Goal: Task Accomplishment & Management: Complete application form

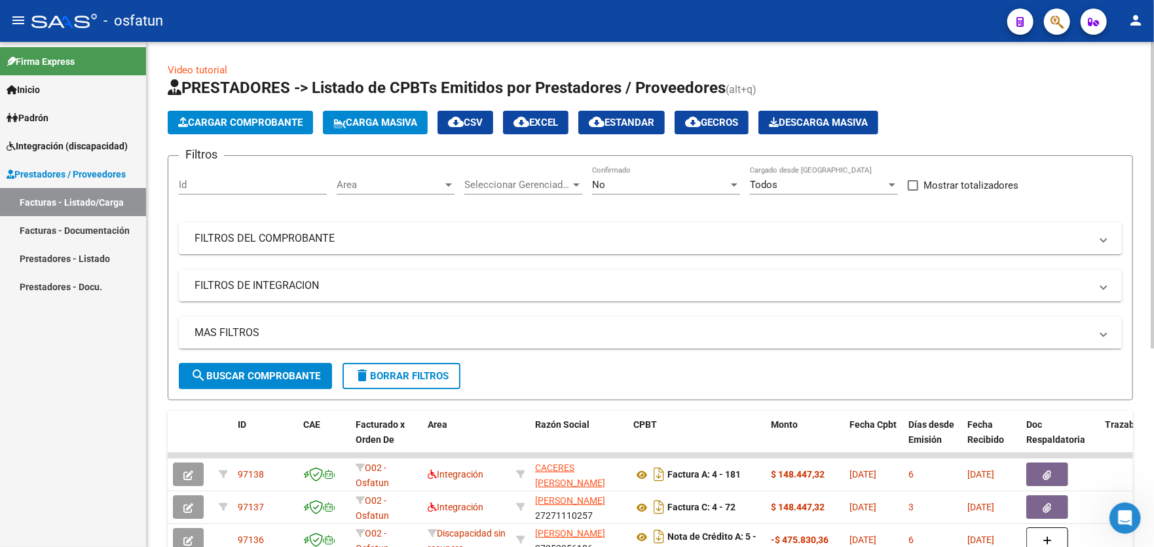
click at [211, 124] on span "Cargar Comprobante" at bounding box center [240, 123] width 124 height 12
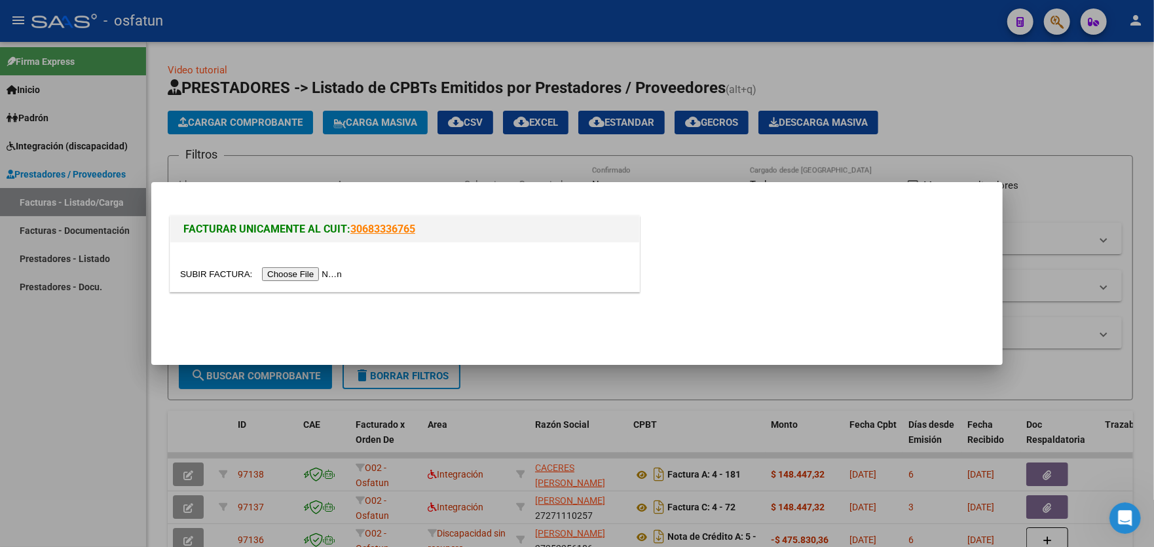
click at [306, 274] on input "file" at bounding box center [263, 274] width 166 height 14
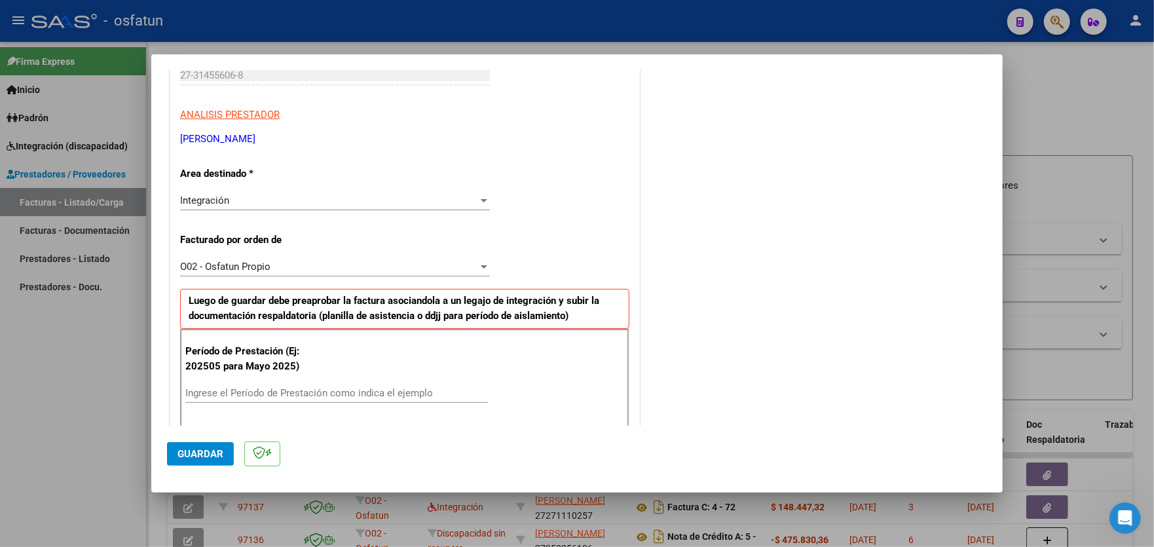
scroll to position [212, 0]
click at [335, 388] on input "Ingrese el Período de Prestación como indica el ejemplo" at bounding box center [336, 394] width 302 height 12
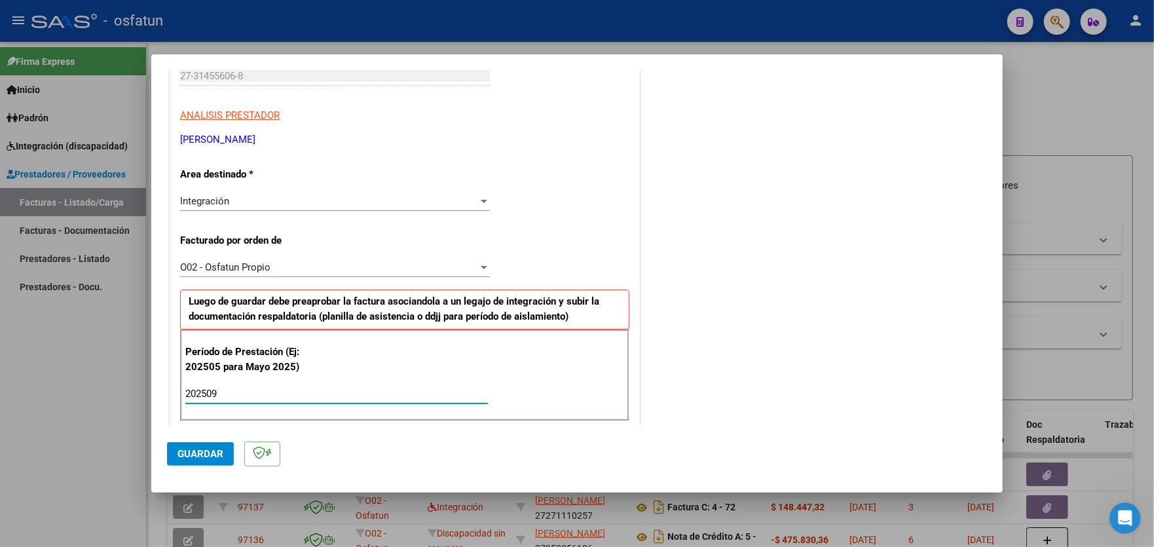
type input "202509"
click at [197, 459] on button "Guardar" at bounding box center [200, 454] width 67 height 24
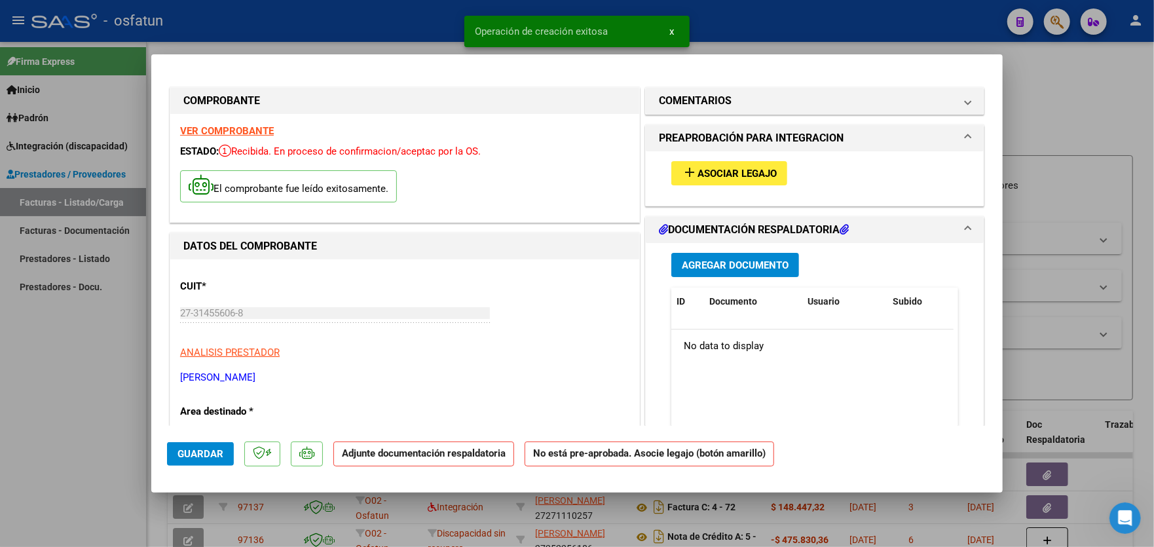
click at [735, 173] on span "Asociar Legajo" at bounding box center [736, 174] width 79 height 12
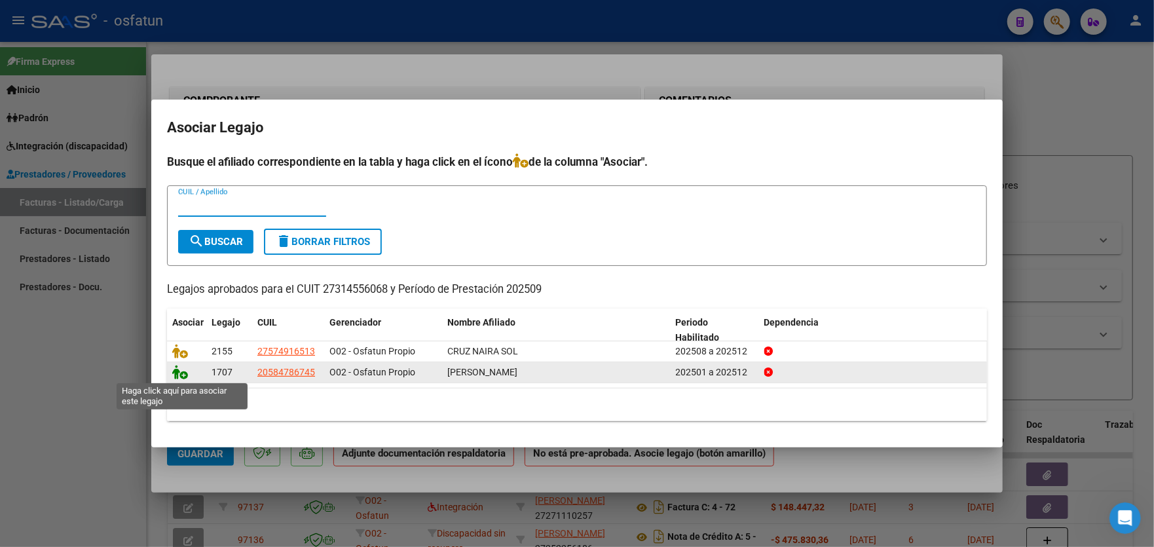
click at [181, 375] on icon at bounding box center [180, 372] width 16 height 14
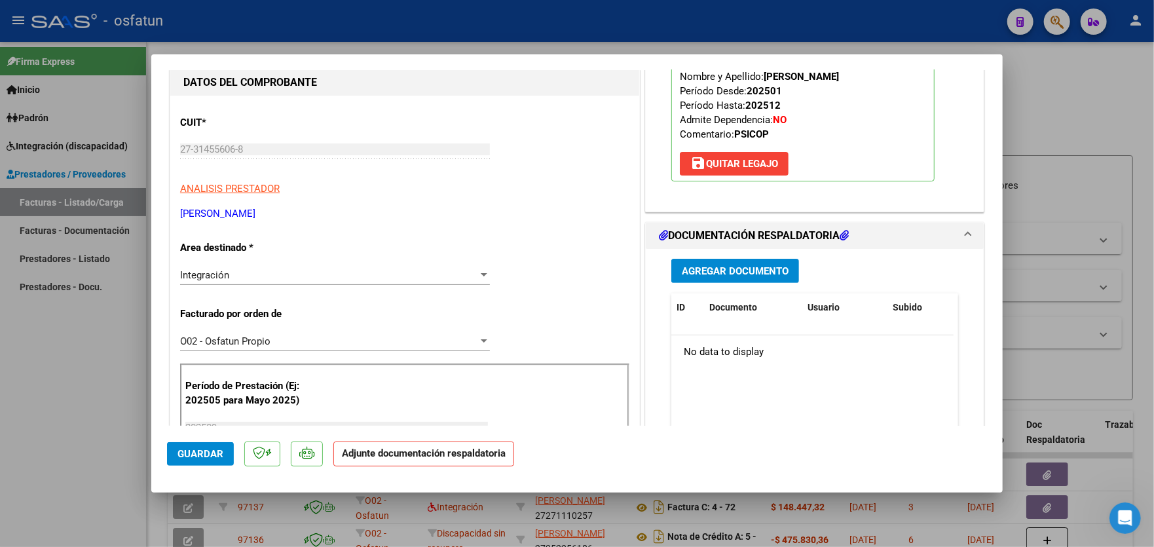
scroll to position [196, 0]
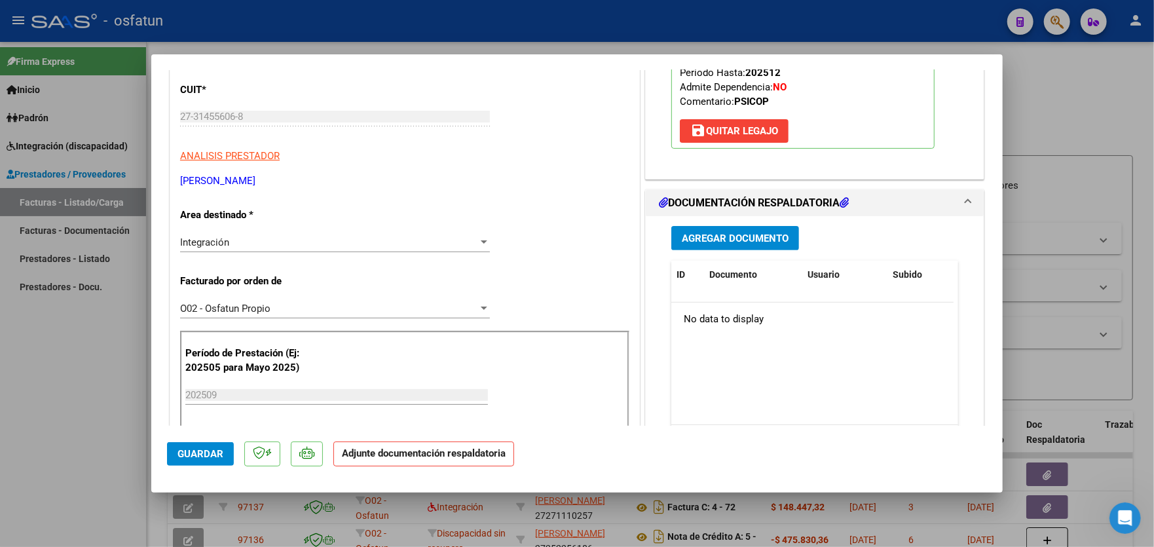
click at [744, 242] on span "Agregar Documento" at bounding box center [735, 238] width 107 height 12
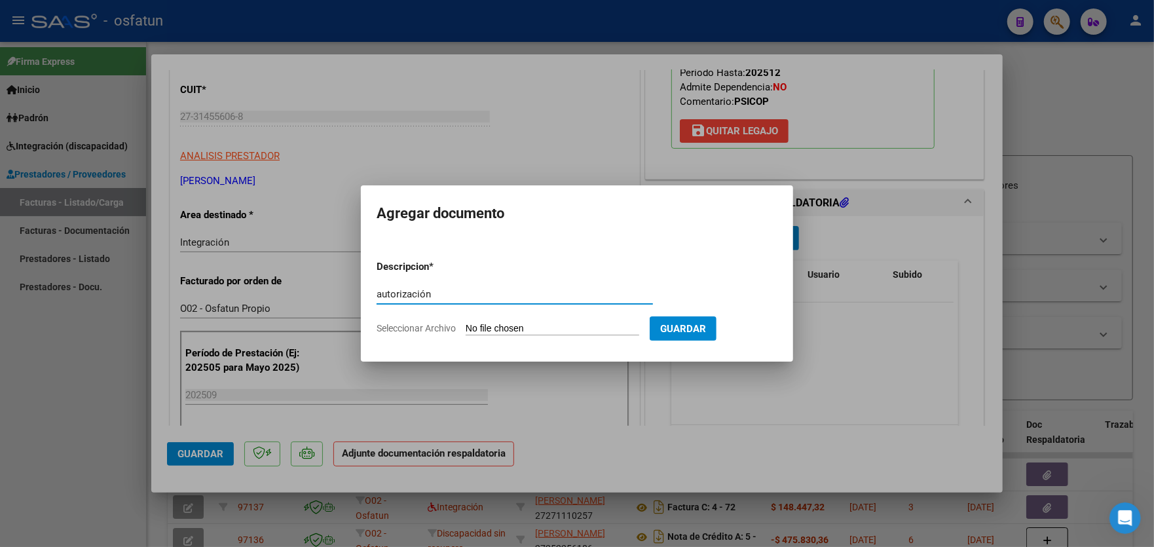
click at [395, 289] on input "autorización" at bounding box center [514, 294] width 276 height 12
type input "autorización"
click at [511, 320] on form "Descripcion * autorización Escriba aquí una descripcion Seleccionar Archivo Gua…" at bounding box center [576, 297] width 401 height 96
click at [547, 325] on input "Seleccionar Archivo" at bounding box center [553, 329] width 174 height 12
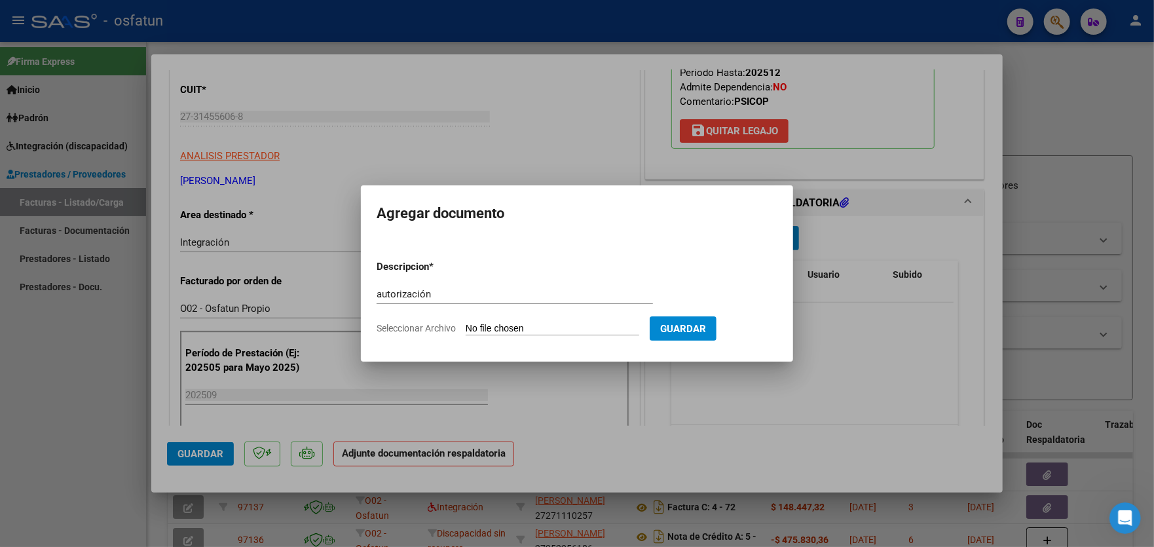
type input "C:\fakepath\order_3300089.pdf"
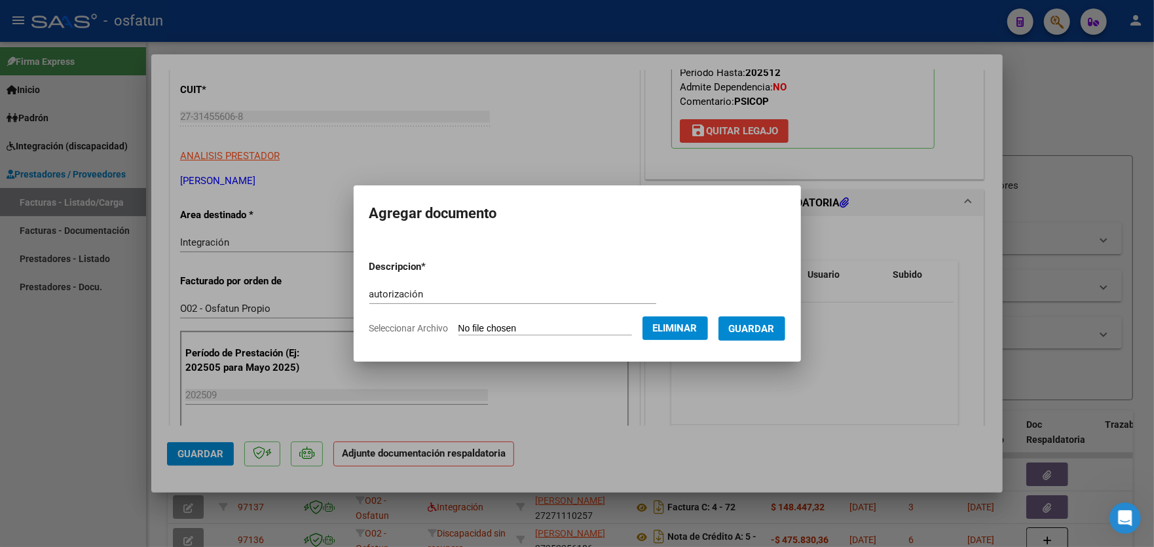
click at [765, 323] on span "Guardar" at bounding box center [752, 329] width 46 height 12
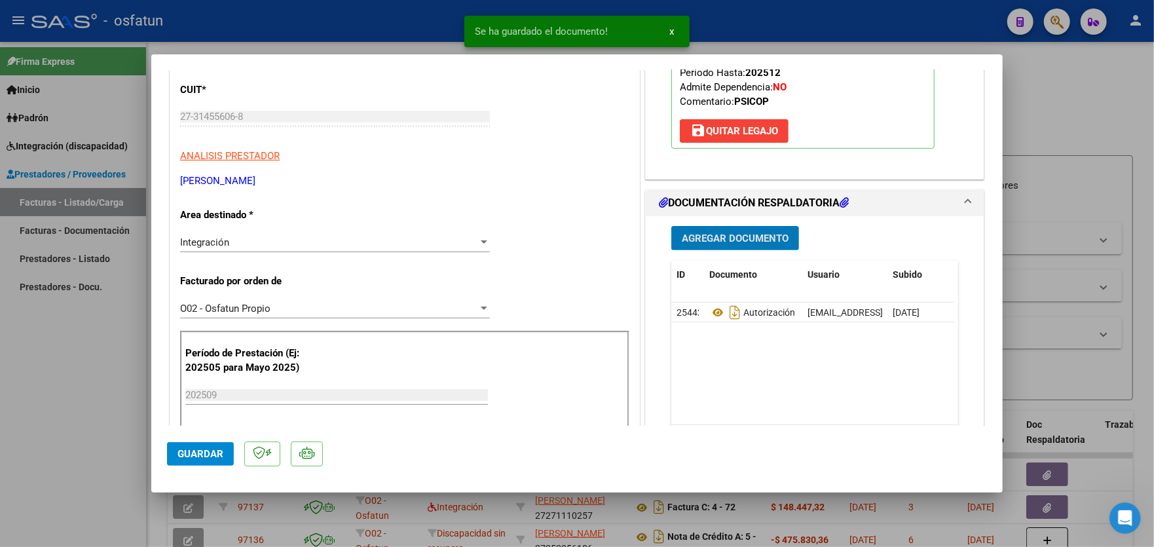
click at [721, 238] on span "Agregar Documento" at bounding box center [735, 238] width 107 height 12
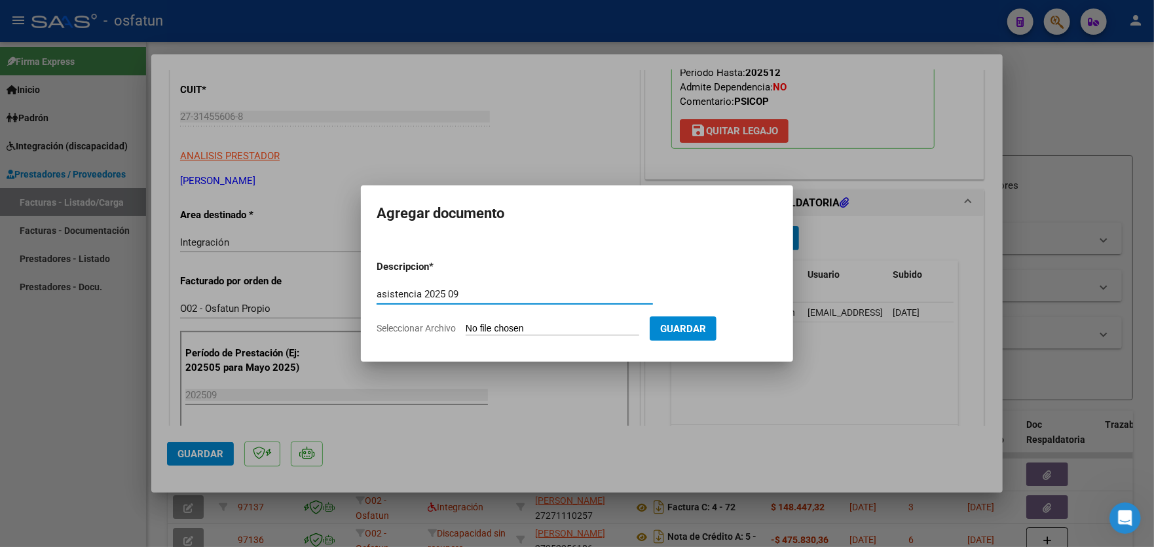
type input "asistencia 2025 09"
click at [569, 326] on input "Seleccionar Archivo" at bounding box center [553, 329] width 174 height 12
type input "C:\fakepath\ASISTENCIA-PSICOPEDAG.pdf"
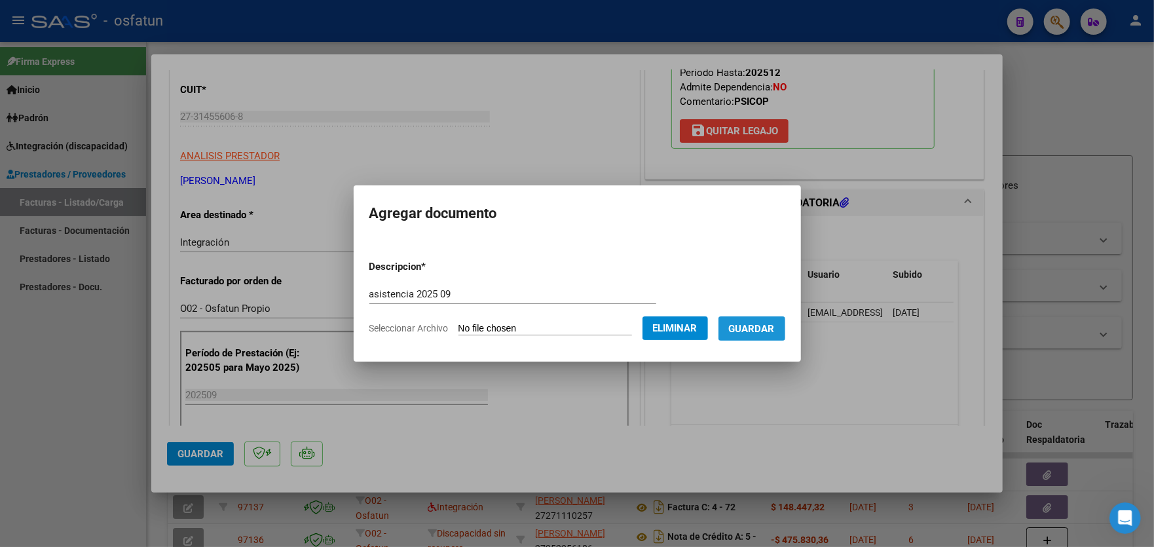
click at [768, 328] on span "Guardar" at bounding box center [752, 329] width 46 height 12
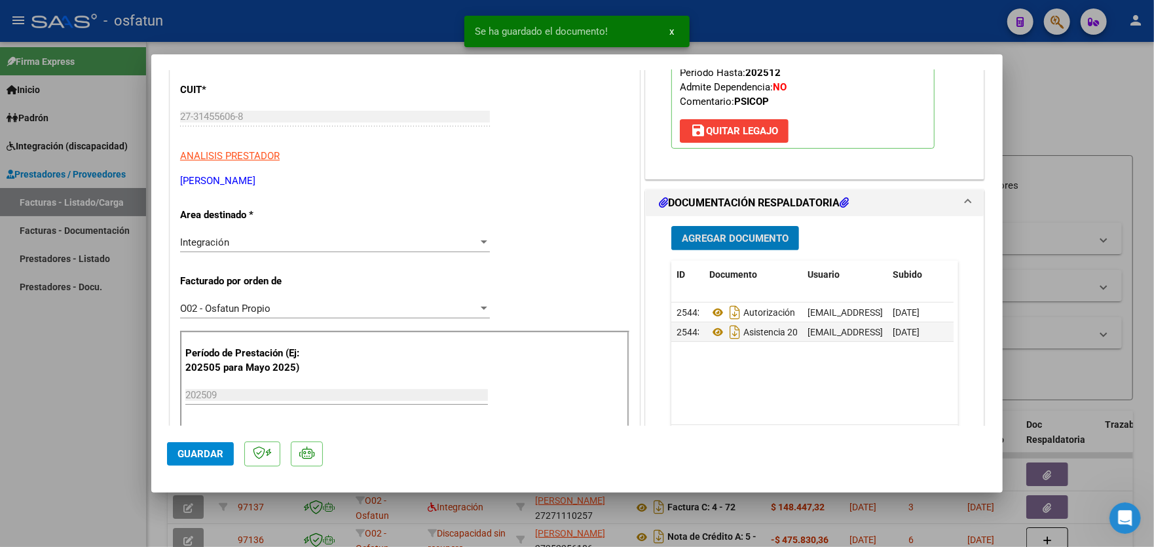
click at [186, 450] on span "Guardar" at bounding box center [200, 454] width 46 height 12
click at [63, 410] on div at bounding box center [577, 273] width 1154 height 547
type input "$ 0,00"
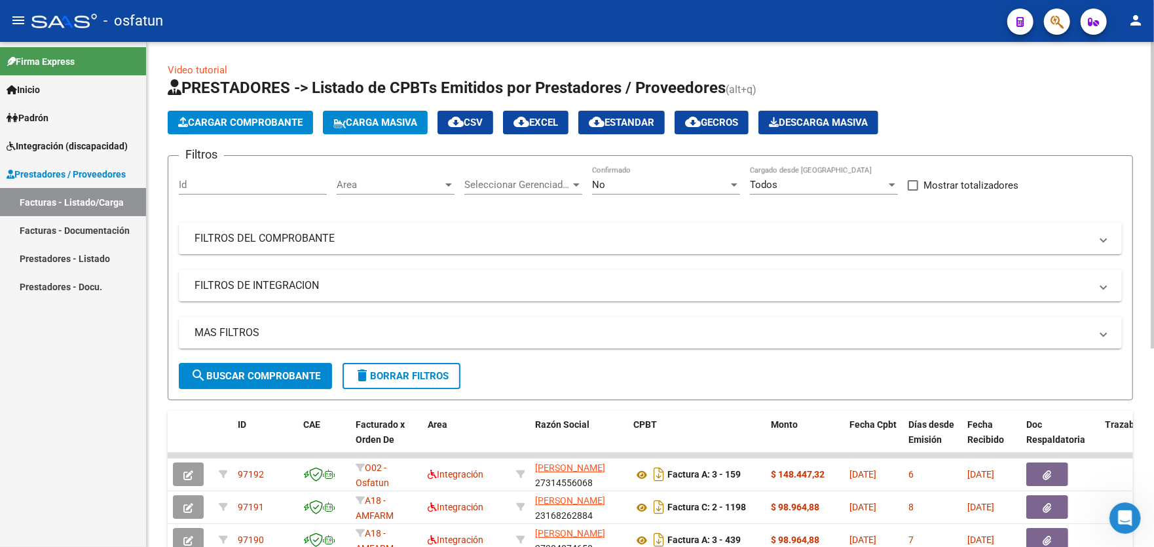
click at [221, 124] on span "Cargar Comprobante" at bounding box center [240, 123] width 124 height 12
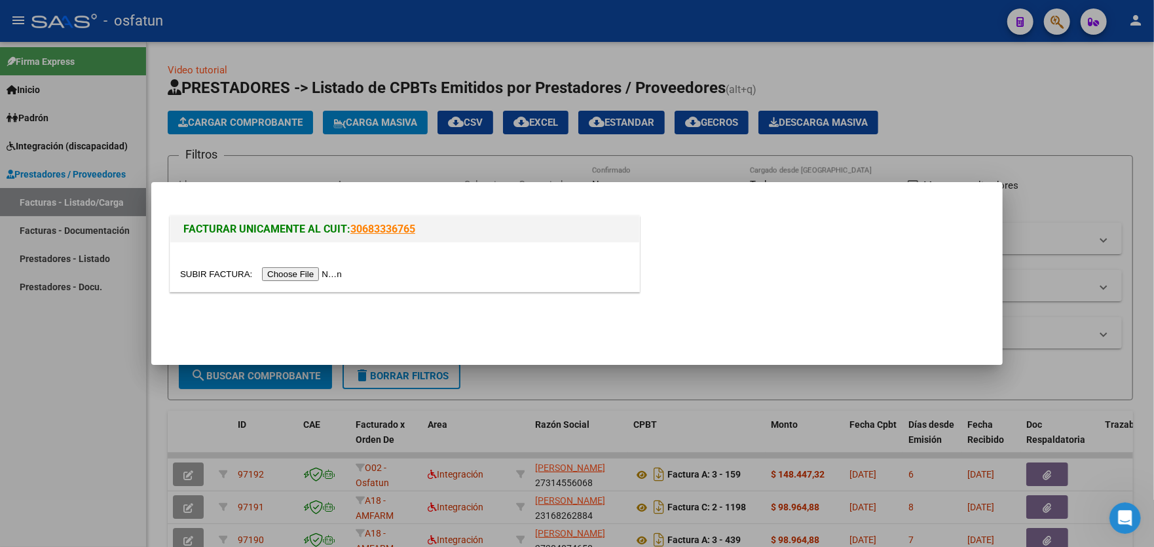
click at [301, 274] on input "file" at bounding box center [263, 274] width 166 height 14
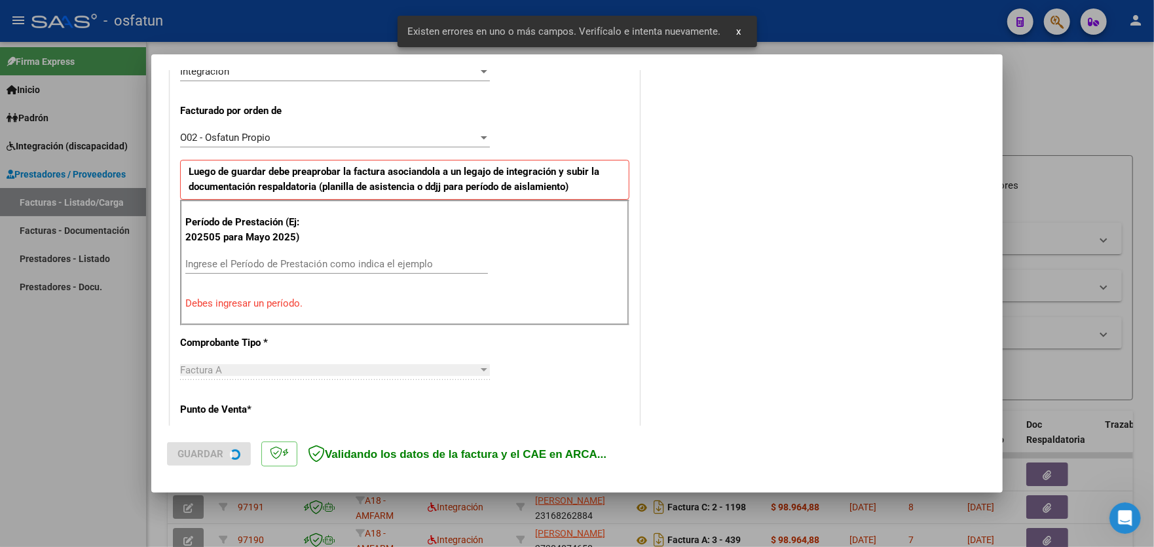
scroll to position [343, 0]
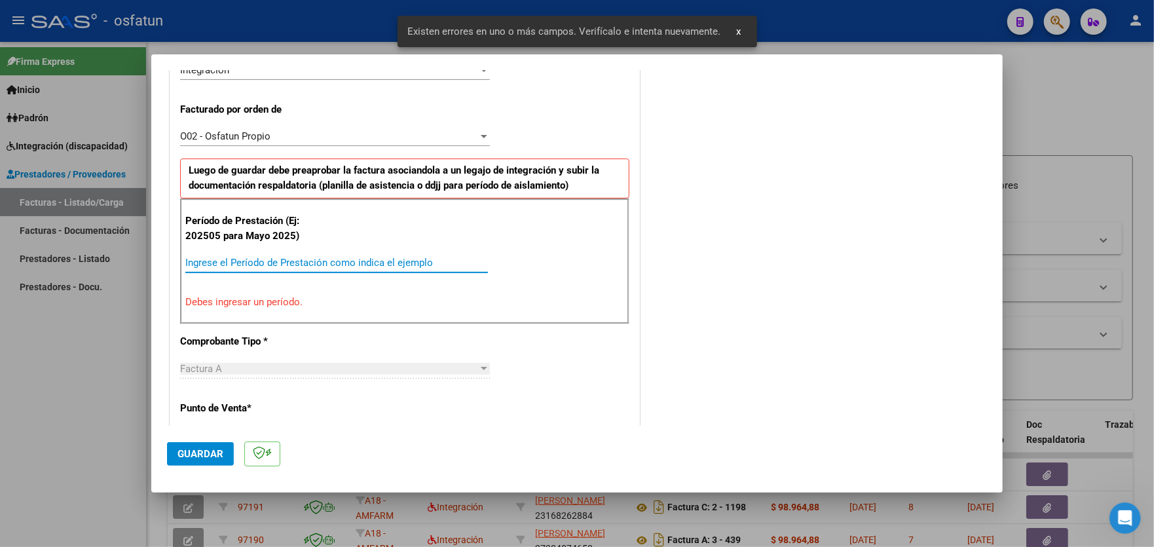
click at [373, 257] on input "Ingrese el Período de Prestación como indica el ejemplo" at bounding box center [336, 263] width 302 height 12
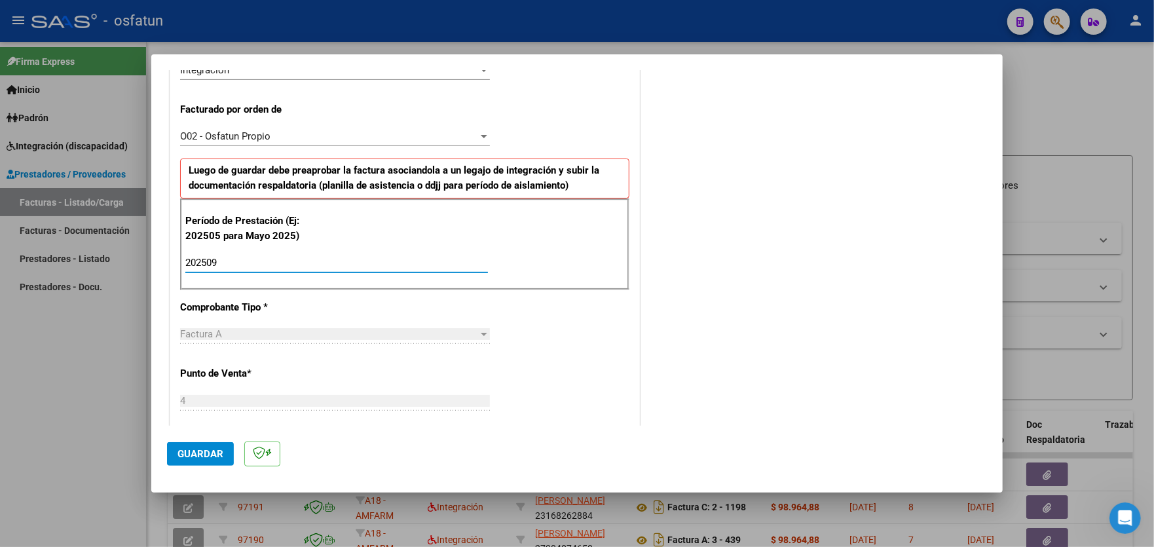
type input "202509"
click at [202, 455] on span "Guardar" at bounding box center [200, 454] width 46 height 12
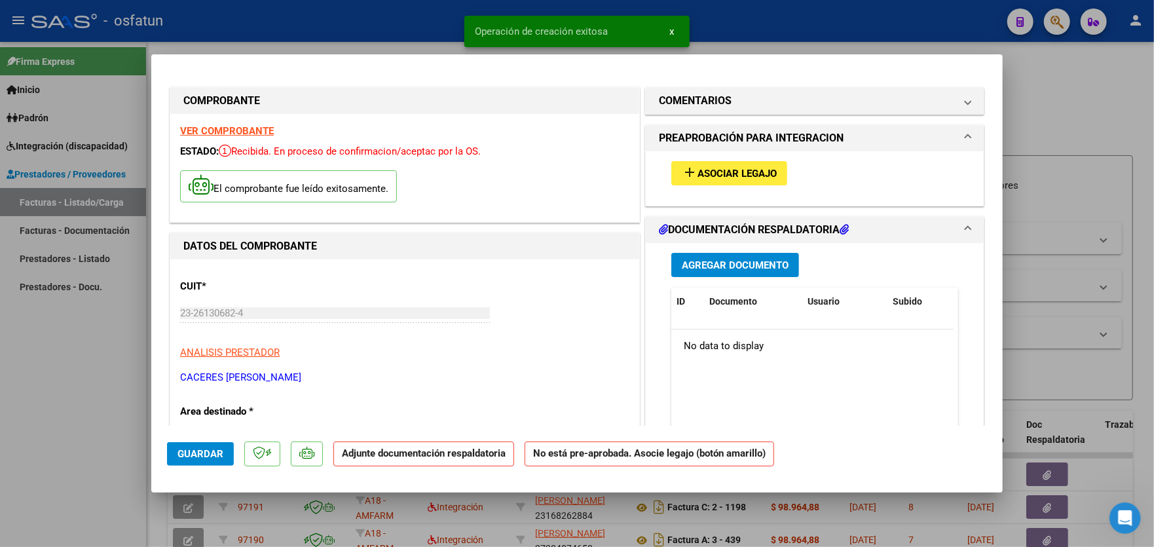
click at [742, 168] on span "Asociar Legajo" at bounding box center [736, 174] width 79 height 12
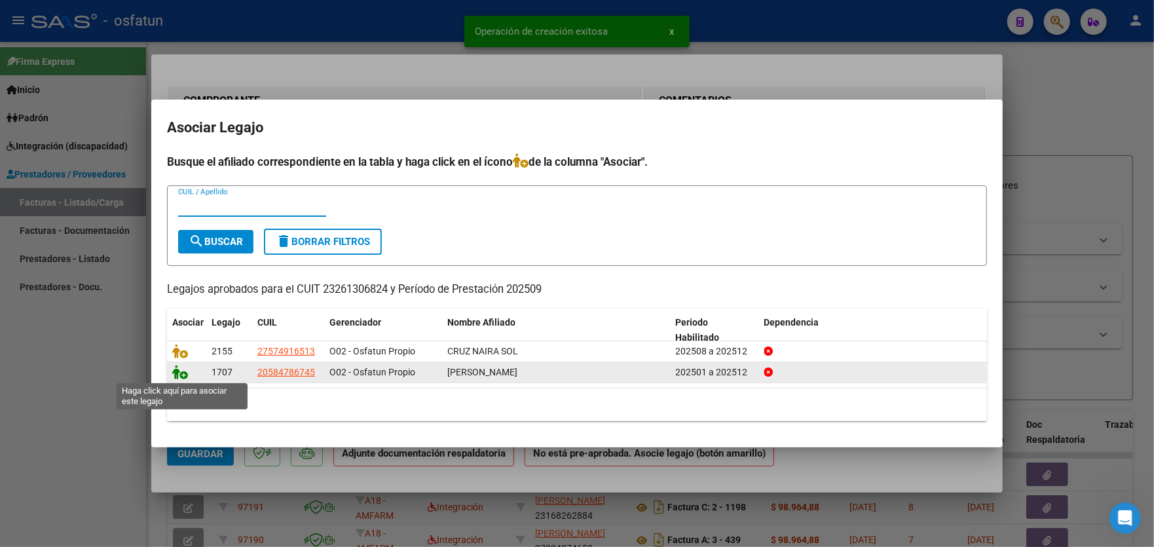
click at [178, 371] on icon at bounding box center [180, 372] width 16 height 14
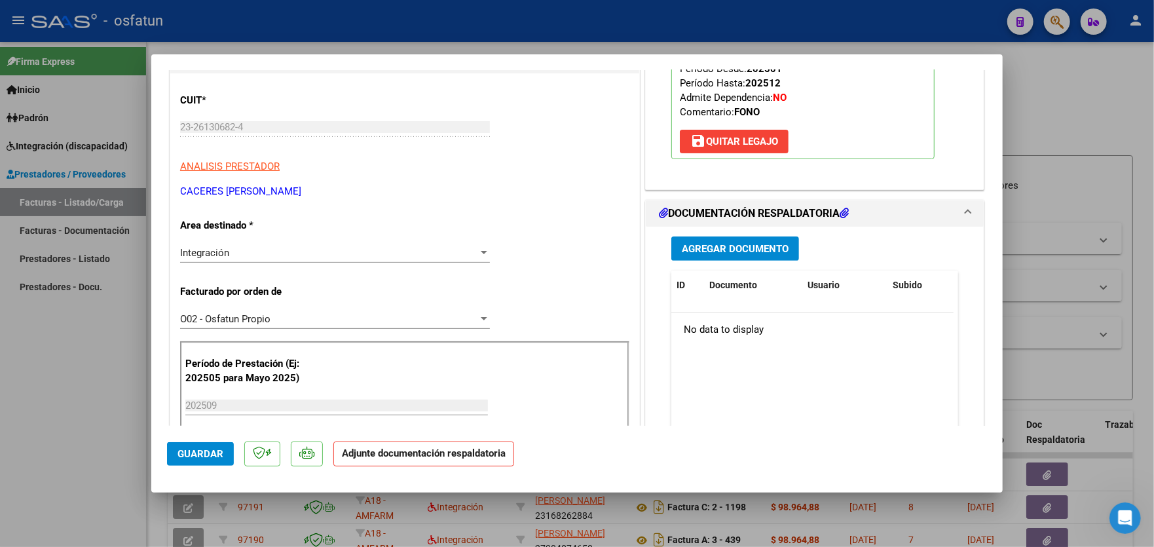
scroll to position [196, 0]
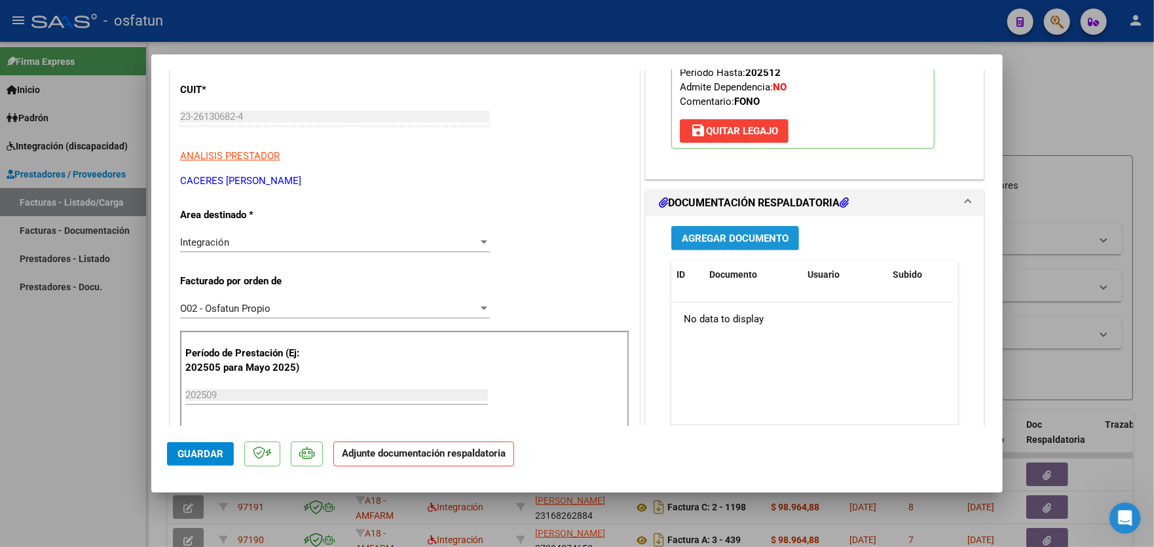
click at [749, 240] on span "Agregar Documento" at bounding box center [735, 238] width 107 height 12
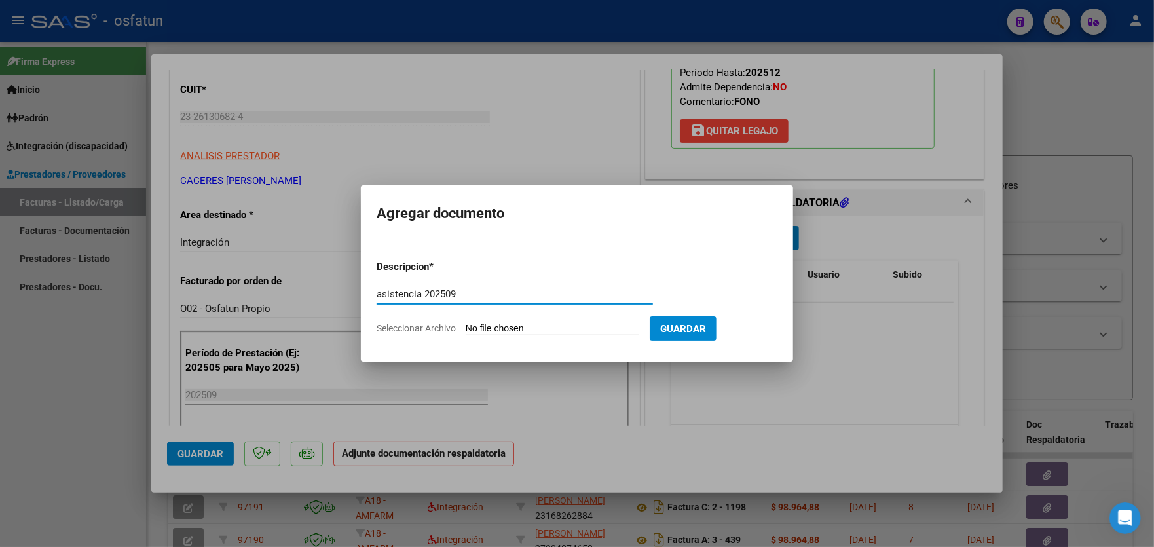
click at [443, 290] on input "asistencia 202509" at bounding box center [514, 294] width 276 height 12
type input "asistencia 2025 09"
click at [517, 323] on input "Seleccionar Archivo" at bounding box center [553, 329] width 174 height 12
type input "C:\fakepath\[PERSON_NAME]- [DATE]- Fonoaudiologia -3.pdf"
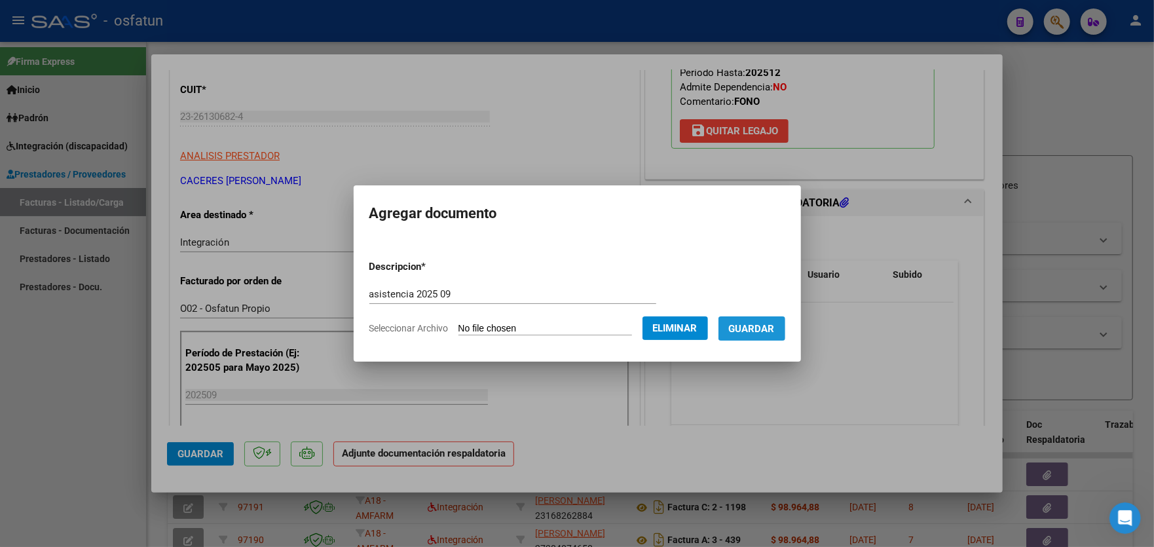
click at [763, 324] on span "Guardar" at bounding box center [752, 329] width 46 height 12
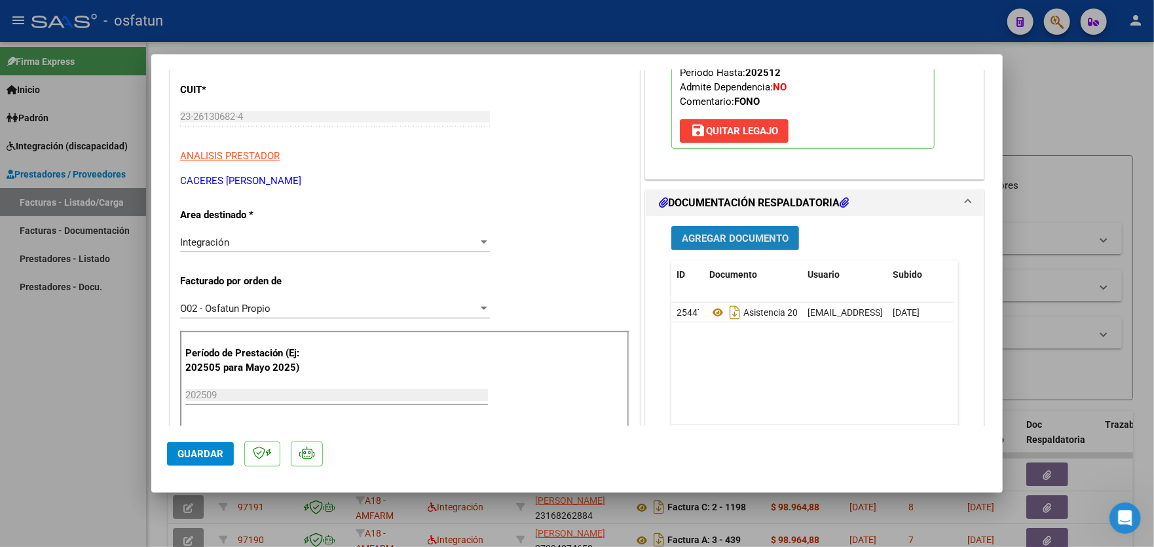
click at [735, 235] on span "Agregar Documento" at bounding box center [735, 238] width 107 height 12
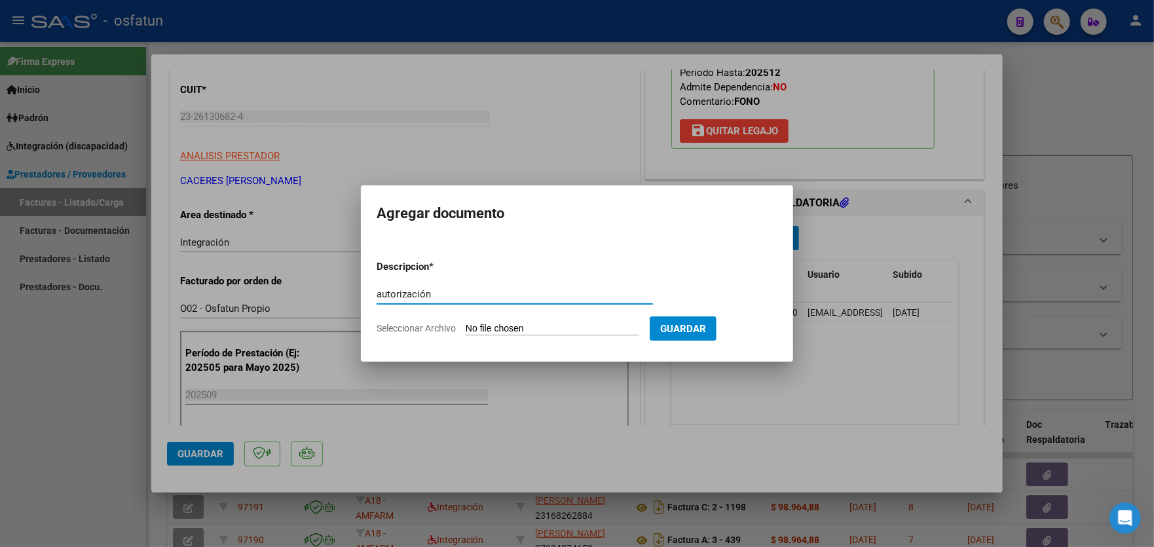
type input "autorización"
click at [524, 324] on input "Seleccionar Archivo" at bounding box center [553, 329] width 174 height 12
type input "C:\fakepath\order_3300088.pdf"
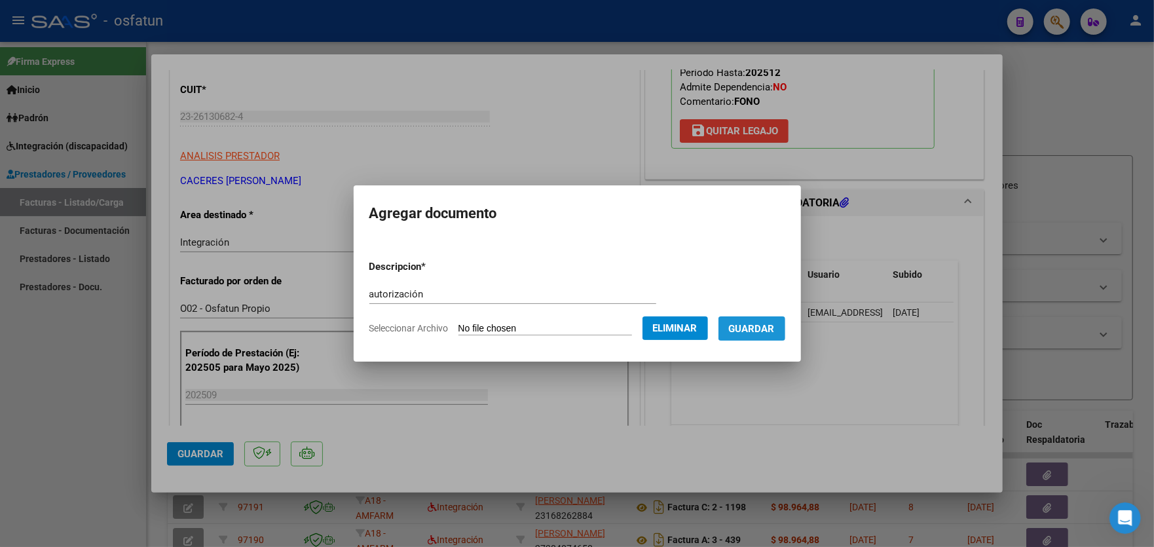
click at [764, 331] on span "Guardar" at bounding box center [752, 329] width 46 height 12
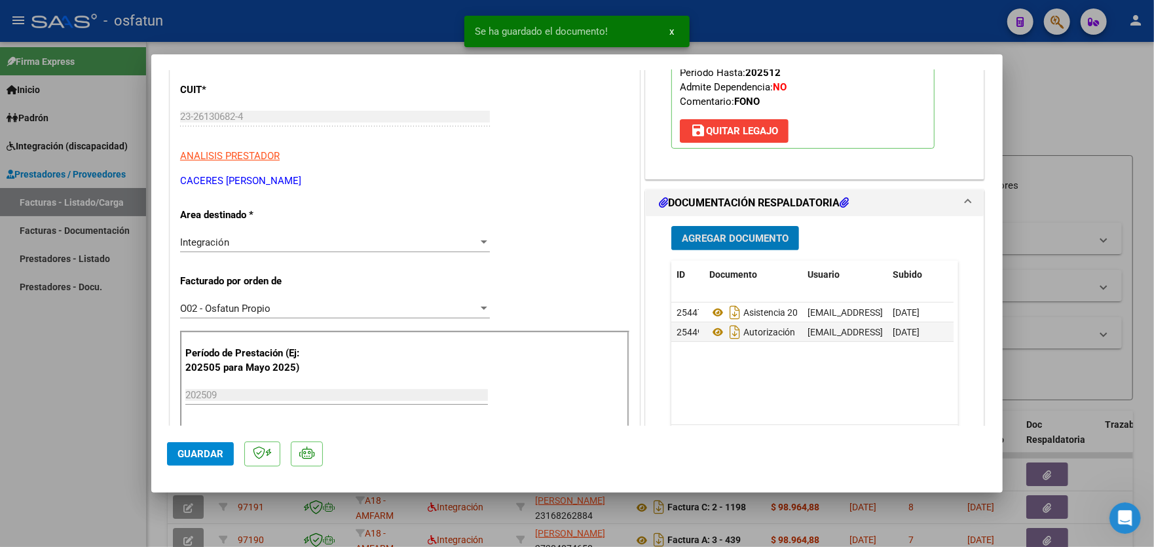
click at [205, 457] on span "Guardar" at bounding box center [200, 454] width 46 height 12
click at [58, 381] on div at bounding box center [577, 273] width 1154 height 547
type input "$ 0,00"
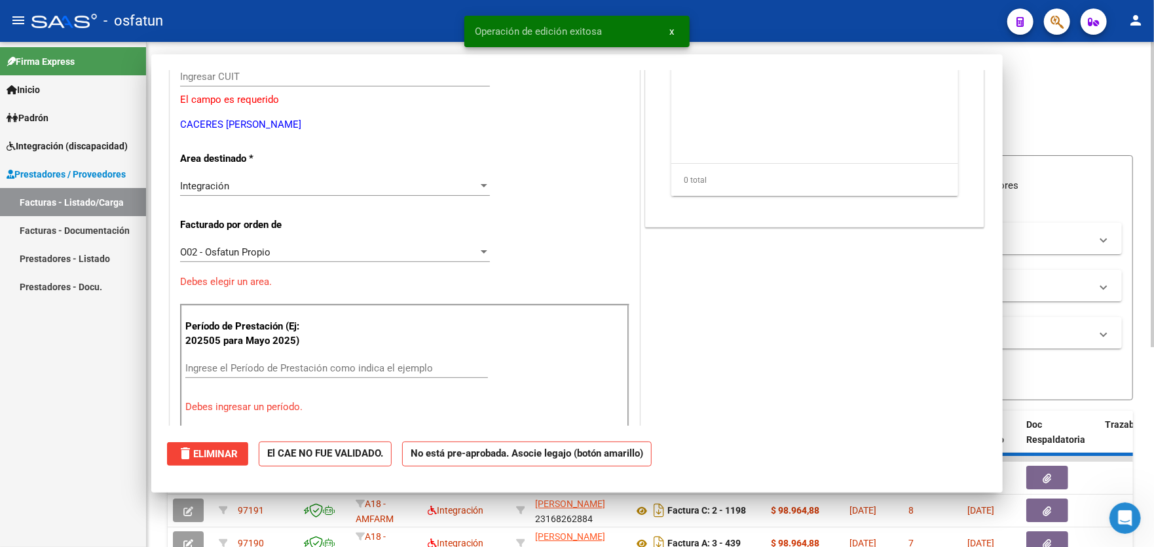
scroll to position [157, 0]
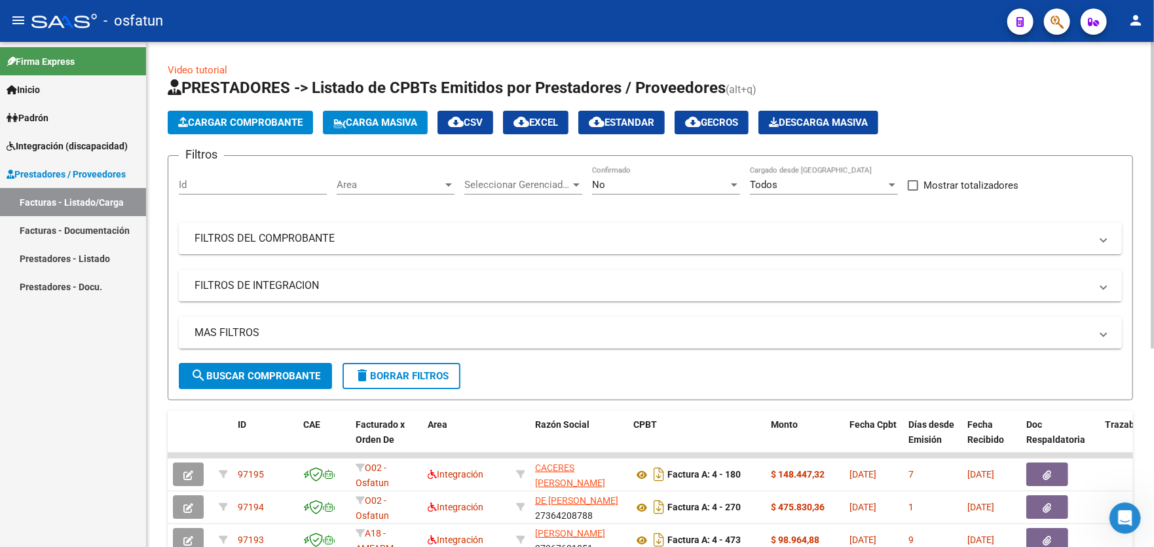
click at [244, 122] on span "Cargar Comprobante" at bounding box center [240, 123] width 124 height 12
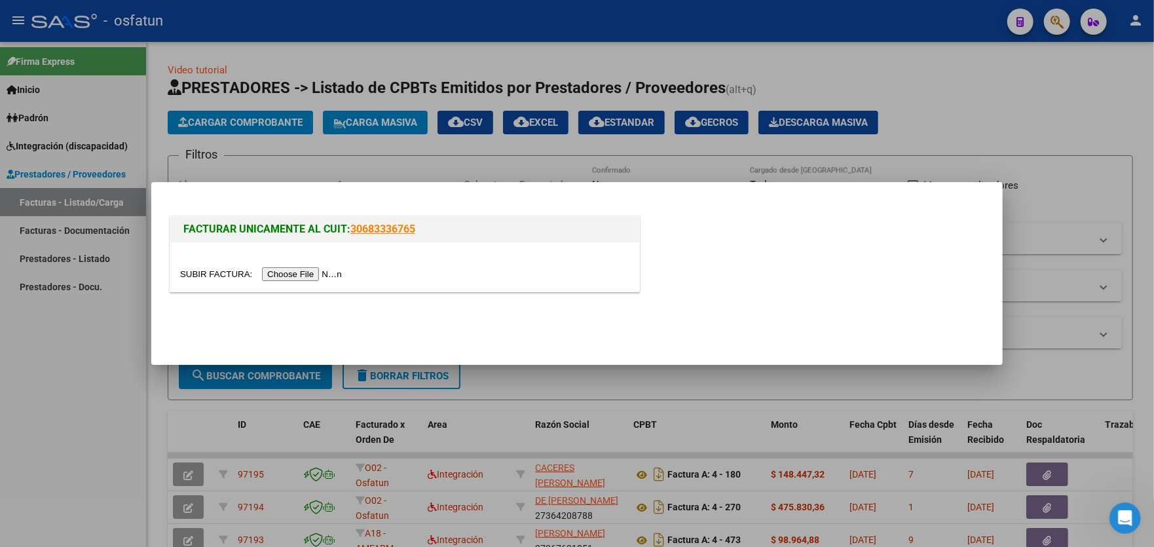
click at [289, 276] on input "file" at bounding box center [263, 274] width 166 height 14
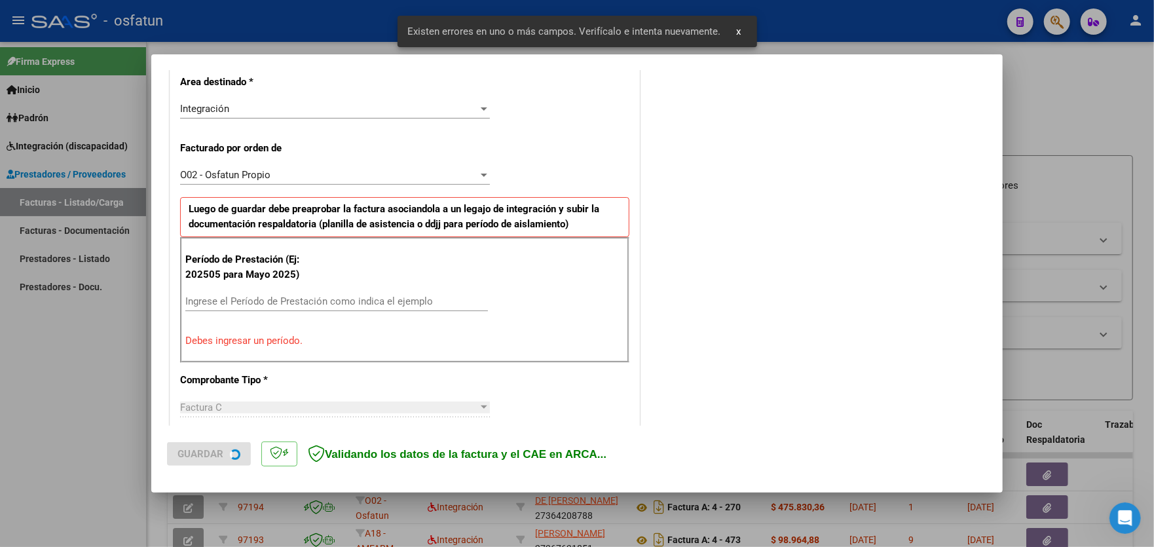
scroll to position [343, 0]
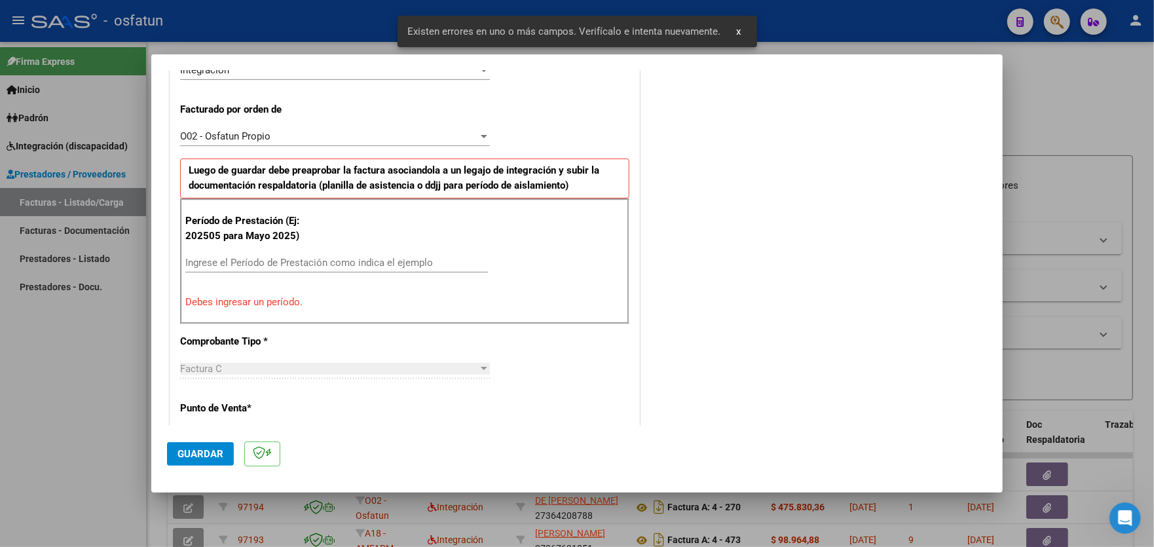
click at [299, 253] on div "Ingrese el Período de Prestación como indica el ejemplo" at bounding box center [336, 263] width 302 height 20
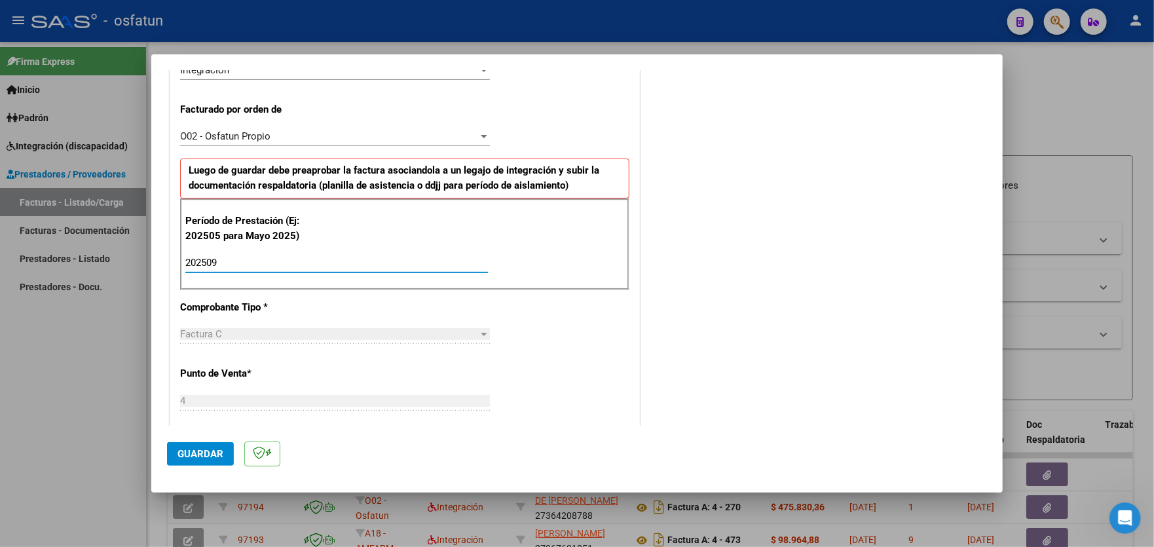
type input "202509"
click at [204, 450] on span "Guardar" at bounding box center [200, 454] width 46 height 12
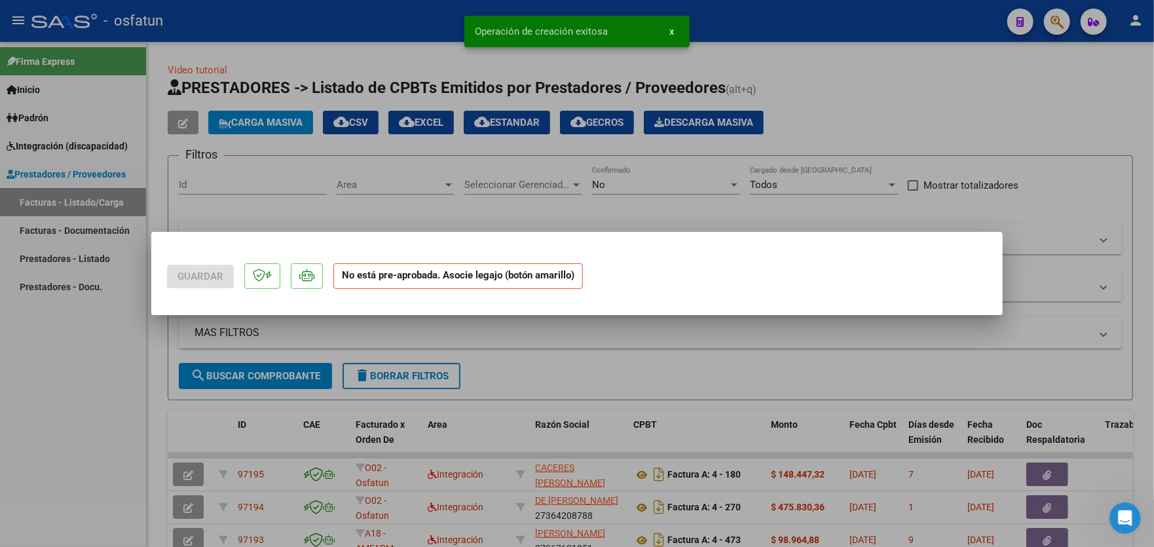
scroll to position [0, 0]
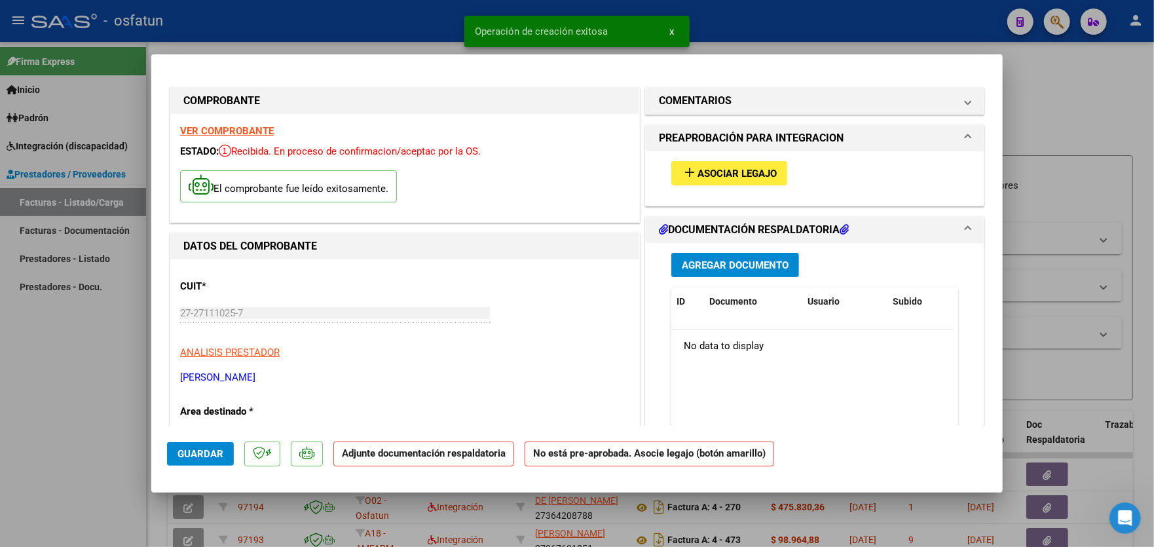
click at [749, 177] on span "Asociar Legajo" at bounding box center [736, 174] width 79 height 12
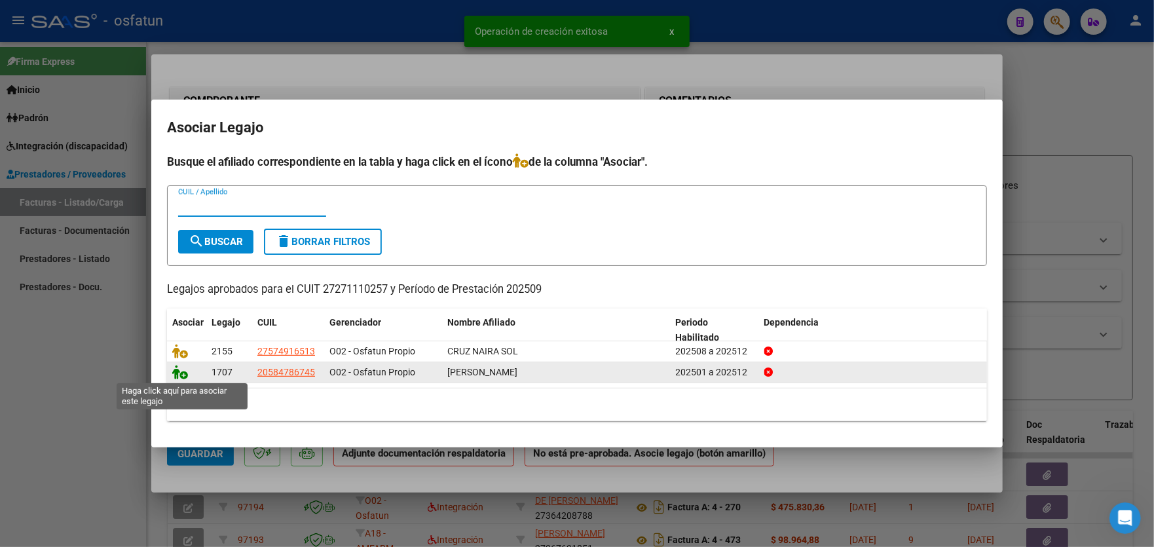
click at [181, 373] on icon at bounding box center [180, 372] width 16 height 14
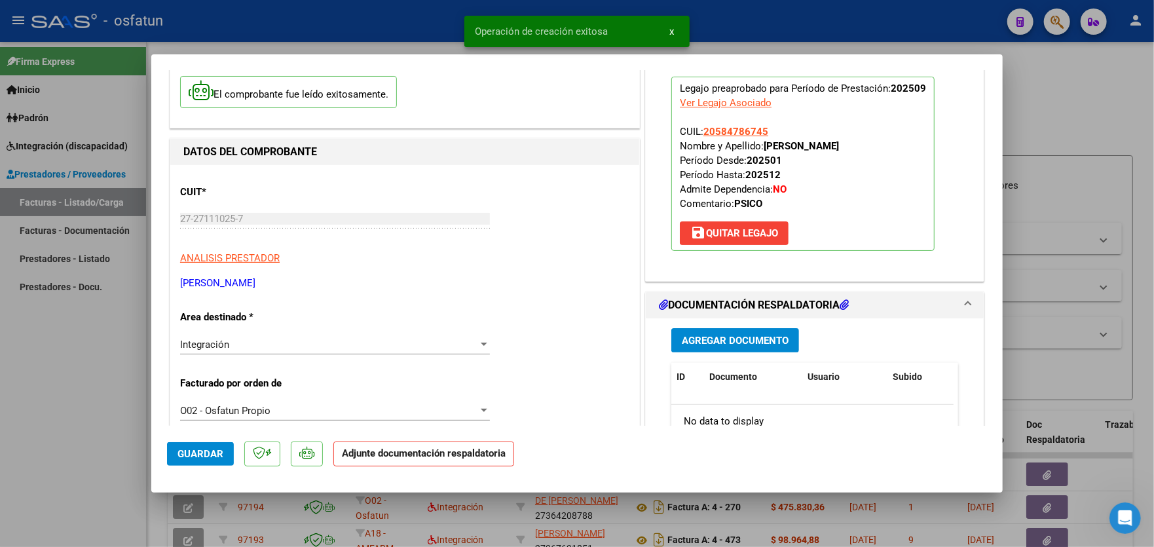
scroll to position [131, 0]
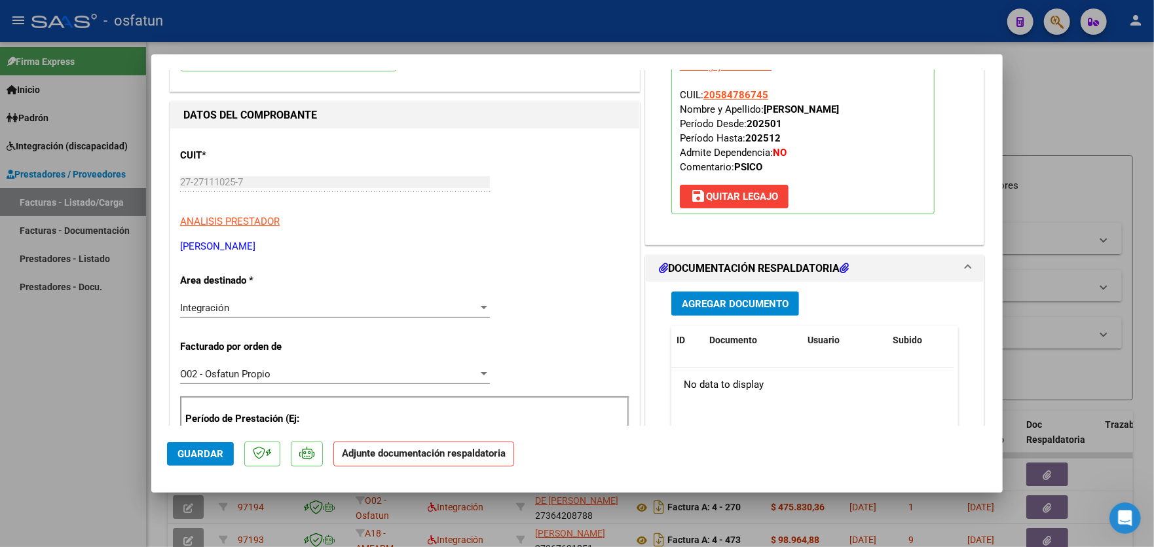
click at [752, 306] on span "Agregar Documento" at bounding box center [735, 304] width 107 height 12
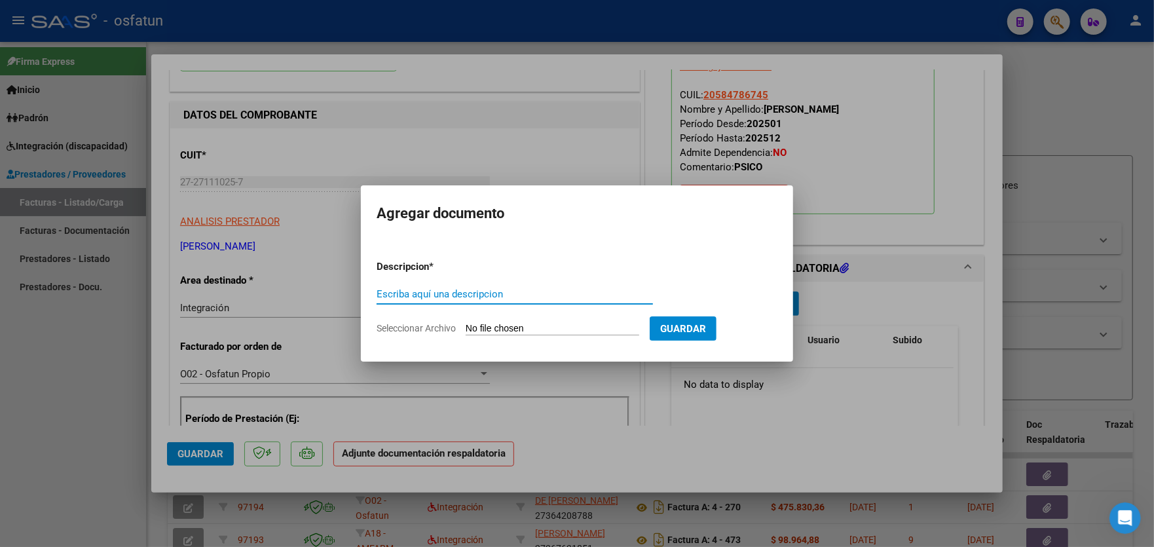
paste input "autorización"
type input "autorización"
click at [521, 328] on input "Seleccionar Archivo" at bounding box center [553, 329] width 174 height 12
type input "C:\fakepath\[DATE] Psicologia- [PERSON_NAME] -2.pdf"
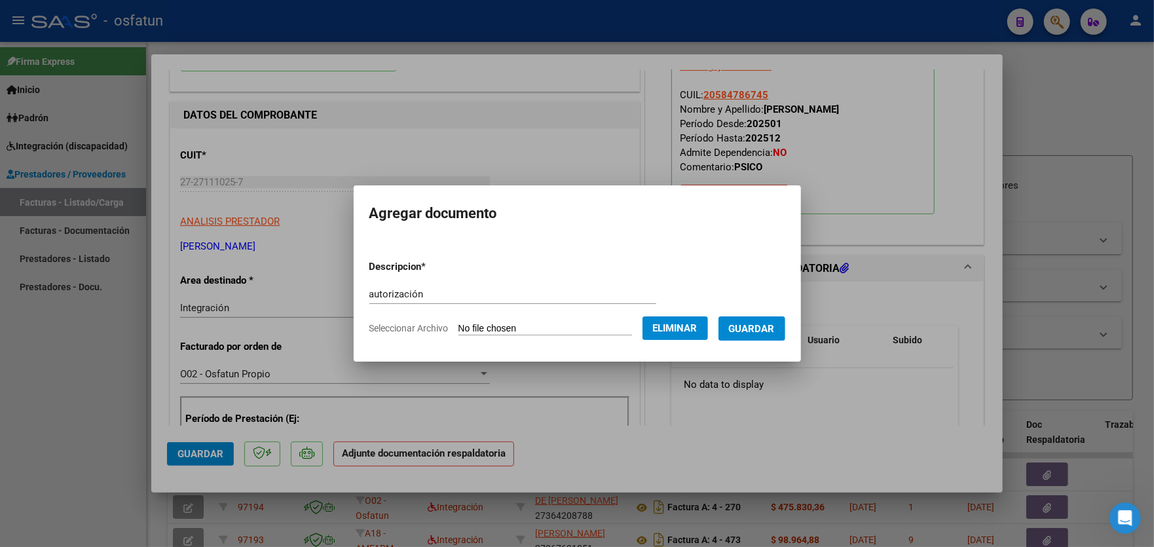
click at [763, 330] on span "Guardar" at bounding box center [752, 329] width 46 height 12
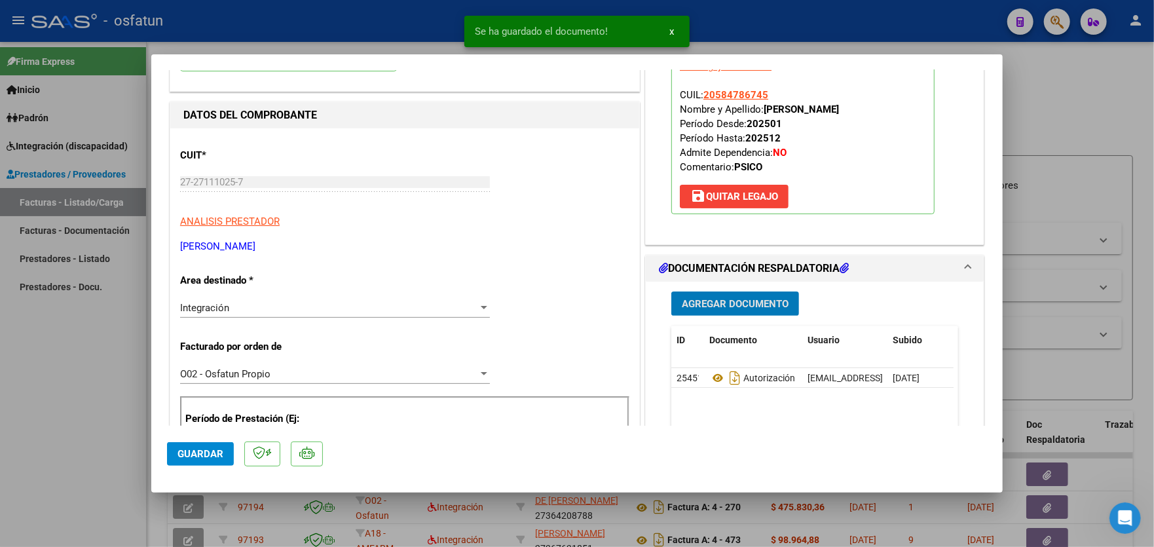
click at [730, 298] on span "Agregar Documento" at bounding box center [735, 304] width 107 height 12
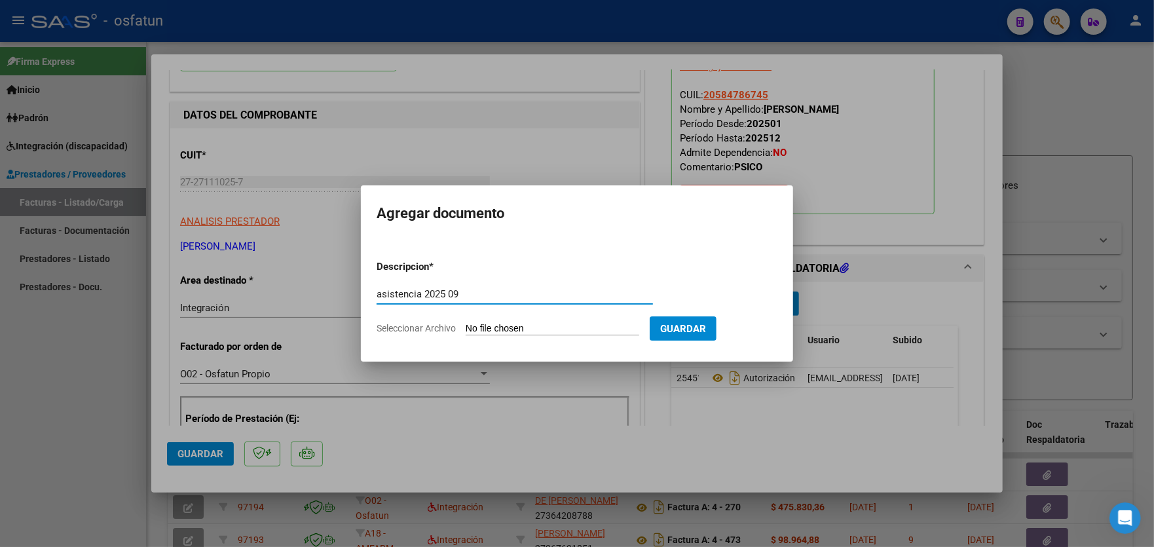
type input "asistencia 2025 09"
click at [584, 323] on input "Seleccionar Archivo" at bounding box center [553, 329] width 174 height 12
type input "C:\fakepath\[DATE] Psicologia- [PERSON_NAME] -3.pdf"
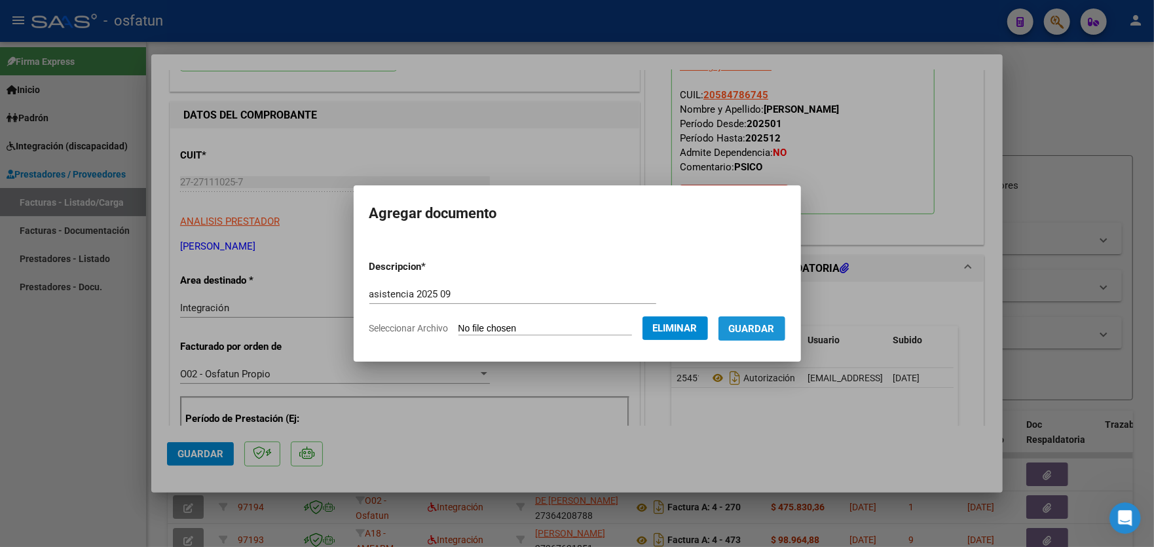
click at [758, 330] on span "Guardar" at bounding box center [752, 329] width 46 height 12
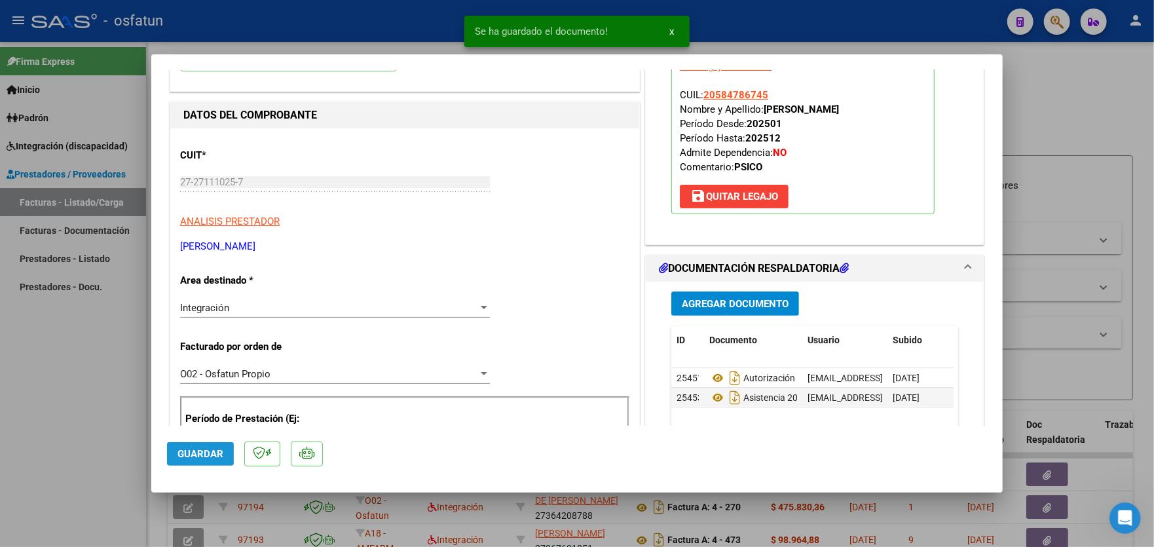
click at [191, 448] on span "Guardar" at bounding box center [200, 454] width 46 height 12
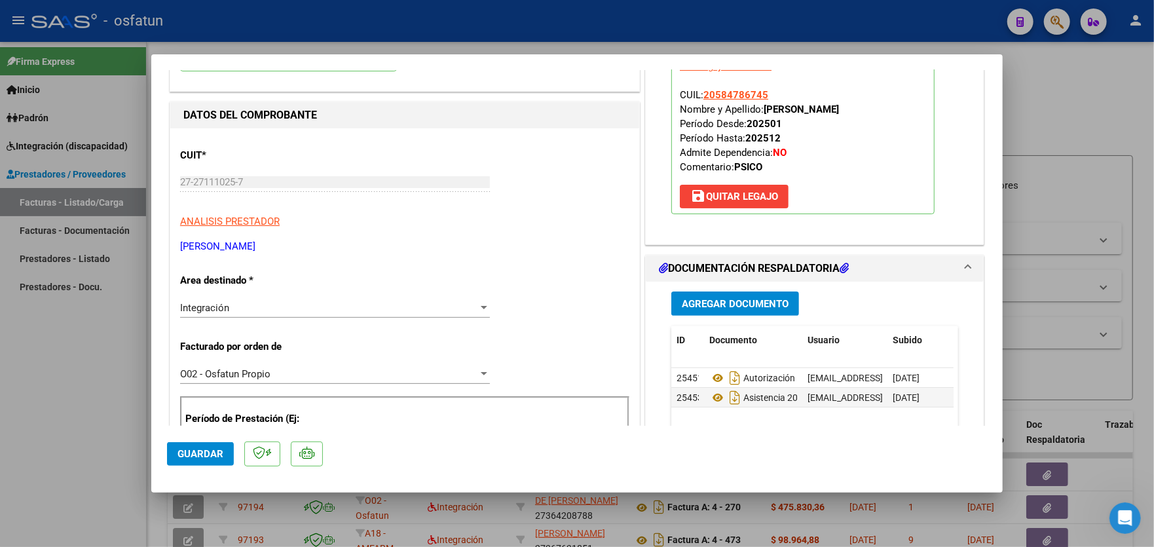
click at [77, 351] on div at bounding box center [577, 273] width 1154 height 547
type input "$ 0,00"
